Goal: Transaction & Acquisition: Purchase product/service

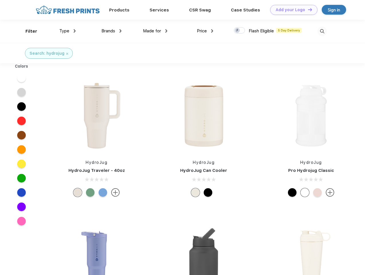
click at [292, 10] on link "Add your Logo Design Tool" at bounding box center [293, 10] width 47 height 10
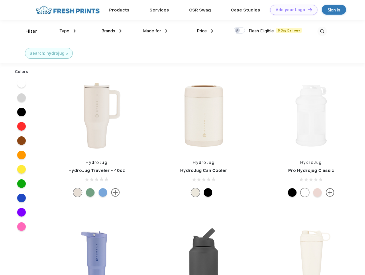
click at [0, 0] on div "Design Tool" at bounding box center [0, 0] width 0 height 0
click at [308, 9] on link "Add your Logo Design Tool" at bounding box center [293, 10] width 47 height 10
click at [28, 31] on div "Filter" at bounding box center [32, 31] width 12 height 7
click at [68, 31] on span "Type" at bounding box center [64, 30] width 10 height 5
click at [112, 31] on span "Brands" at bounding box center [109, 30] width 14 height 5
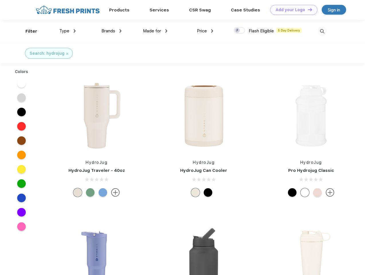
click at [155, 31] on span "Made for" at bounding box center [152, 30] width 18 height 5
click at [205, 31] on span "Price" at bounding box center [202, 30] width 10 height 5
click at [240, 31] on div at bounding box center [239, 30] width 11 height 6
click at [238, 31] on input "checkbox" at bounding box center [236, 29] width 4 height 4
click at [322, 31] on img at bounding box center [322, 31] width 9 height 9
